Goal: Task Accomplishment & Management: Manage account settings

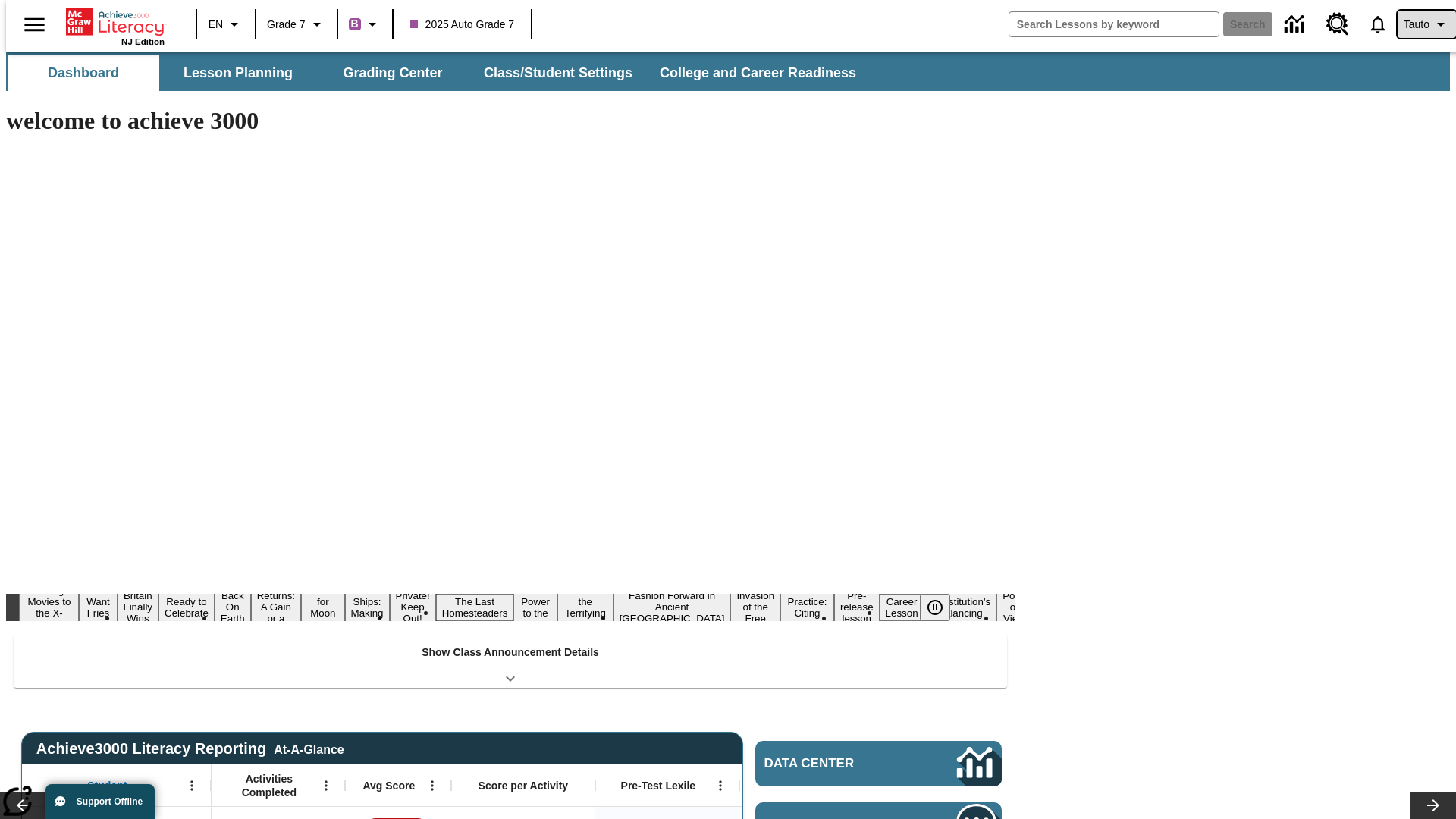
click at [1418, 24] on span "Tauto" at bounding box center [1417, 24] width 26 height 16
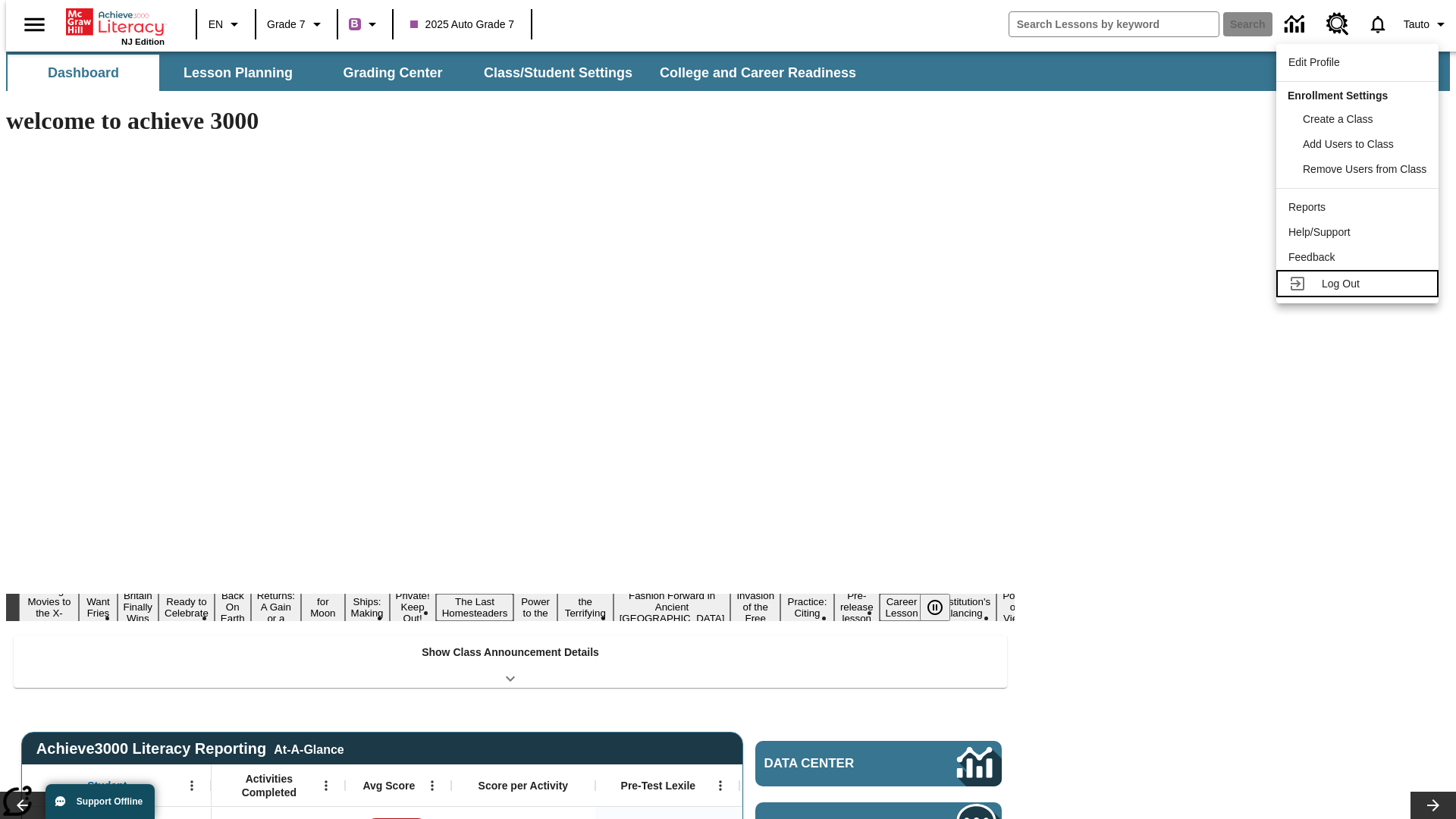
click at [1360, 284] on span "Log Out" at bounding box center [1340, 283] width 38 height 13
